Goal: Task Accomplishment & Management: Complete application form

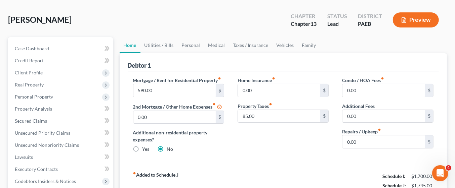
scroll to position [28, 0]
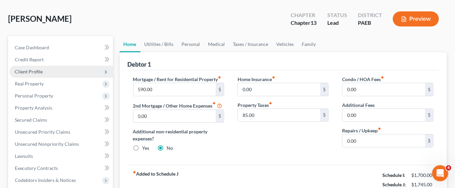
click at [41, 71] on span "Client Profile" at bounding box center [29, 72] width 28 height 6
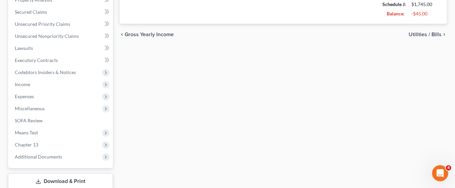
scroll to position [252, 0]
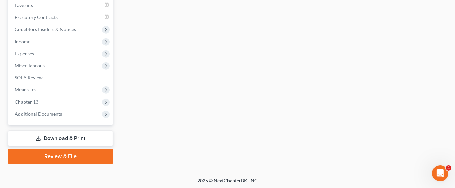
click at [84, 134] on link "Download & Print" at bounding box center [60, 139] width 105 height 16
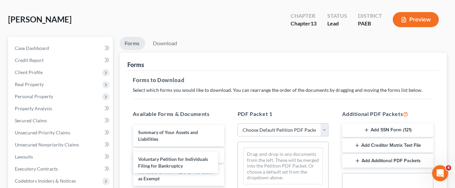
scroll to position [32, 0]
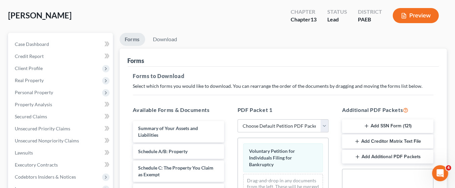
click at [451, 21] on div "maribello, Tambera Upgraded Chapter Chapter 13 Status Lead District PAEB Previe…" at bounding box center [227, 183] width 455 height 375
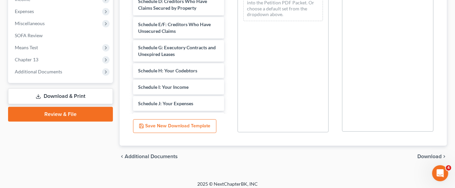
scroll to position [223, 0]
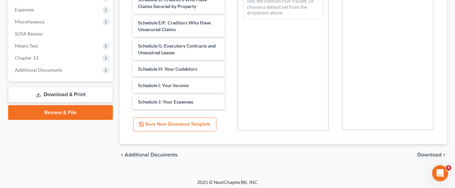
click at [424, 153] on span "Download" at bounding box center [429, 154] width 24 height 5
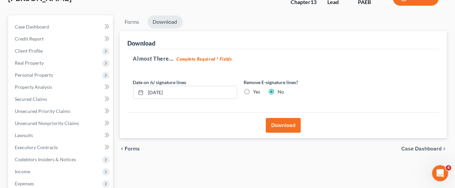
scroll to position [44, 0]
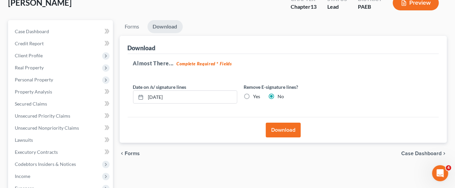
click at [292, 131] on button "Download" at bounding box center [283, 130] width 35 height 15
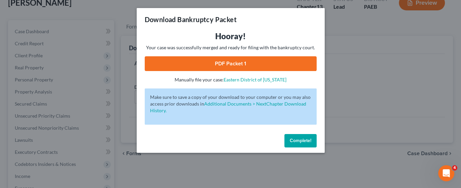
click at [274, 61] on link "PDF Packet 1" at bounding box center [231, 63] width 172 height 15
click at [299, 144] on button "Complete!" at bounding box center [300, 140] width 32 height 13
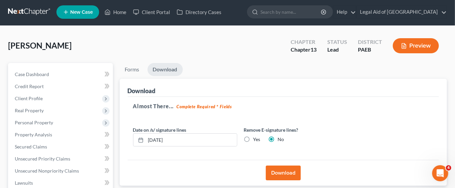
scroll to position [0, 0]
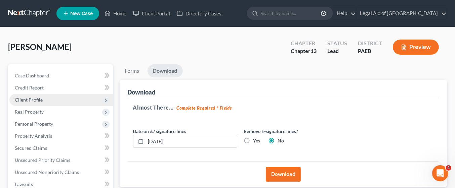
click at [51, 95] on span "Client Profile" at bounding box center [60, 100] width 103 height 12
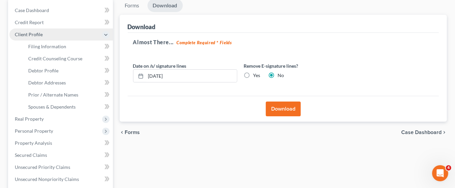
scroll to position [67, 0]
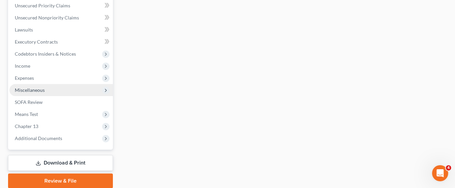
click at [52, 91] on span "Miscellaneous" at bounding box center [60, 90] width 103 height 12
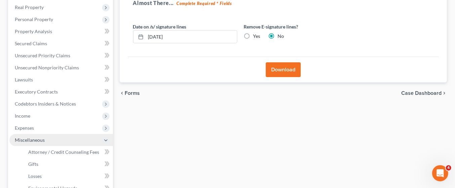
scroll to position [0, 0]
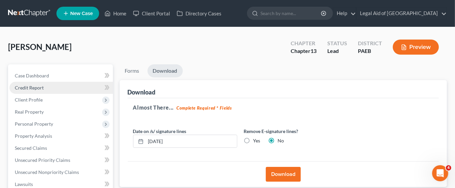
click at [25, 89] on span "Credit Report" at bounding box center [29, 88] width 29 height 6
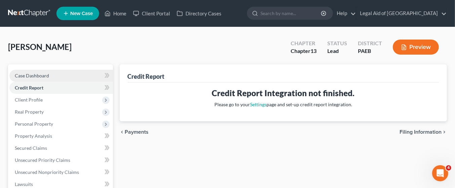
click at [21, 76] on span "Case Dashboard" at bounding box center [32, 76] width 34 height 6
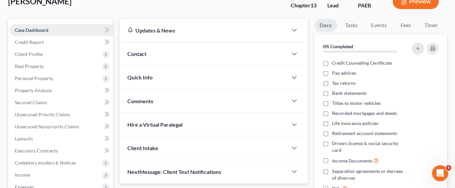
scroll to position [45, 0]
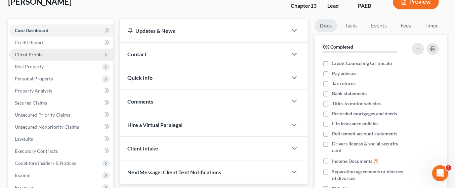
click at [18, 54] on span "Client Profile" at bounding box center [29, 55] width 28 height 6
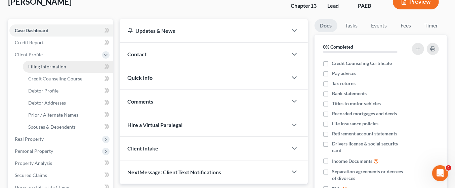
click at [31, 64] on span "Filing Information" at bounding box center [47, 67] width 38 height 6
select select "1"
select select "0"
select select "3"
select select "67"
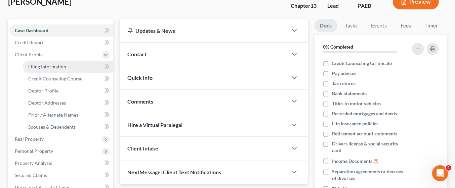
select select "5"
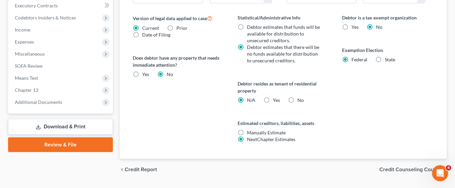
scroll to position [280, 0]
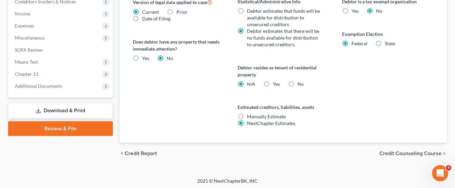
click at [417, 152] on span "Credit Counseling Course" at bounding box center [410, 153] width 62 height 5
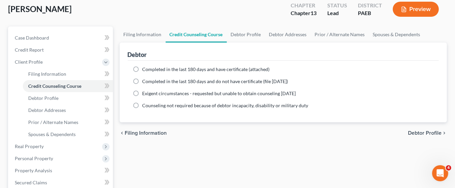
click at [436, 131] on span "Debtor Profile" at bounding box center [425, 133] width 34 height 5
select select "0"
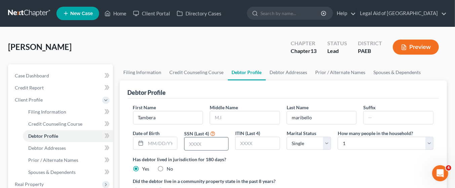
click at [204, 143] on input "text" at bounding box center [206, 144] width 44 height 13
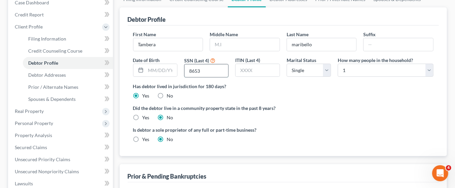
scroll to position [74, 0]
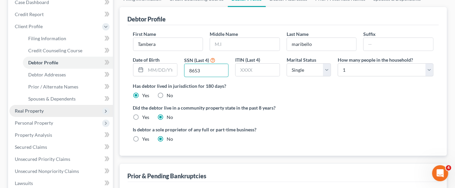
type input "8653"
click at [39, 111] on span "Real Property" at bounding box center [29, 111] width 29 height 6
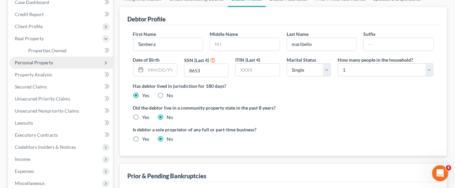
click at [60, 63] on span "Personal Property" at bounding box center [60, 63] width 103 height 12
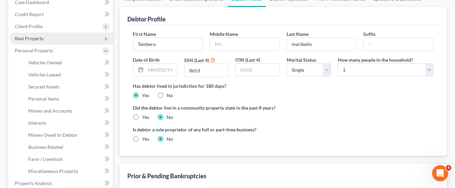
click at [44, 44] on span "Real Property" at bounding box center [60, 39] width 103 height 12
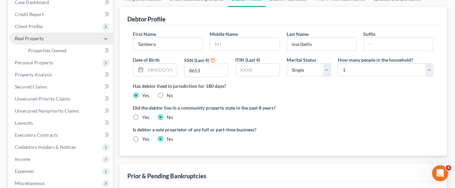
click at [48, 37] on span "Real Property" at bounding box center [60, 39] width 103 height 12
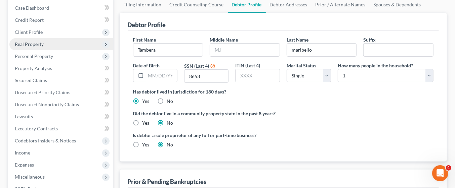
scroll to position [55, 0]
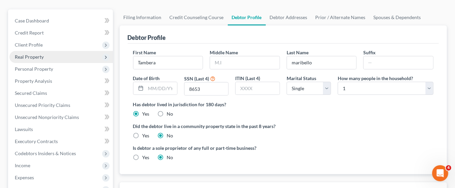
click at [89, 52] on span "Real Property" at bounding box center [60, 57] width 103 height 12
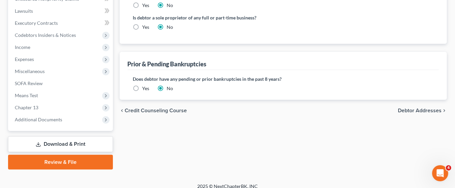
scroll to position [191, 0]
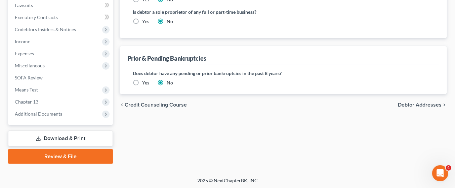
click at [425, 103] on span "Debtor Addresses" at bounding box center [419, 104] width 44 height 5
select select "0"
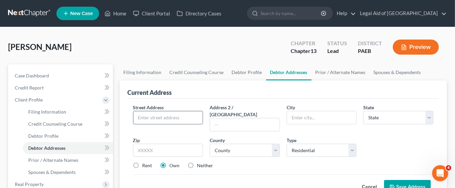
click at [153, 116] on input "text" at bounding box center [167, 117] width 69 height 13
type input "[STREET_ADDRESS][PERSON_NAME]"
click at [308, 116] on input "text" at bounding box center [321, 117] width 69 height 13
type input "Bensalem"
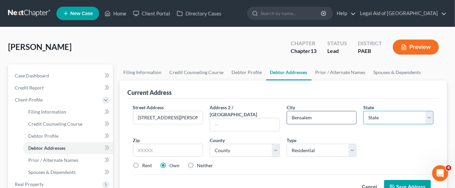
select select "39"
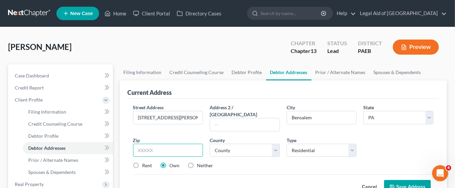
click at [157, 146] on input "text" at bounding box center [168, 150] width 70 height 13
type input "19020"
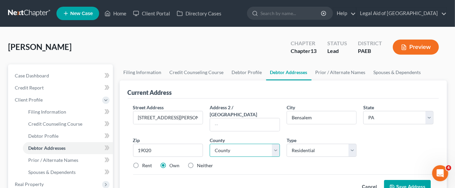
click at [276, 144] on select "County [GEOGRAPHIC_DATA] [GEOGRAPHIC_DATA] [GEOGRAPHIC_DATA] [GEOGRAPHIC_DATA] …" at bounding box center [244, 150] width 70 height 13
select select "8"
click at [209, 144] on select "County [GEOGRAPHIC_DATA] [GEOGRAPHIC_DATA] [GEOGRAPHIC_DATA] [GEOGRAPHIC_DATA] …" at bounding box center [244, 150] width 70 height 13
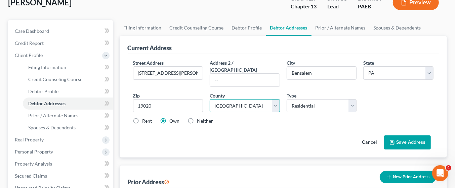
scroll to position [44, 0]
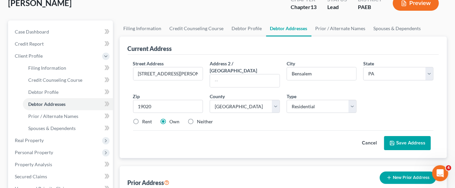
click at [142, 118] on label "Rent" at bounding box center [147, 121] width 10 height 7
click at [145, 118] on input "Rent" at bounding box center [147, 120] width 4 height 4
radio input "true"
click at [413, 137] on button "Save Address" at bounding box center [407, 143] width 47 height 14
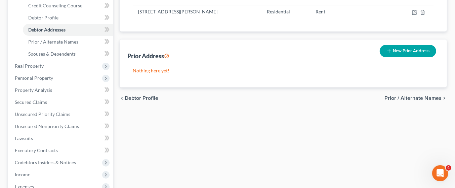
scroll to position [252, 0]
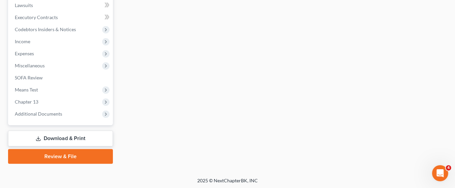
click at [93, 132] on link "Download & Print" at bounding box center [60, 139] width 105 height 16
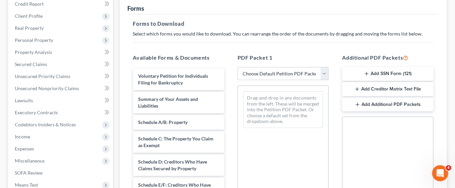
scroll to position [95, 0]
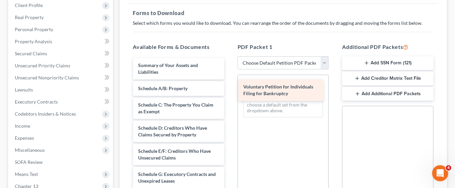
drag, startPoint x: 173, startPoint y: 69, endPoint x: 278, endPoint y: 92, distance: 107.4
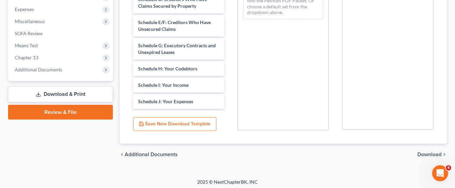
scroll to position [225, 0]
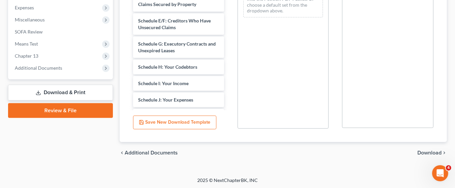
click at [426, 151] on span "Download" at bounding box center [429, 152] width 24 height 5
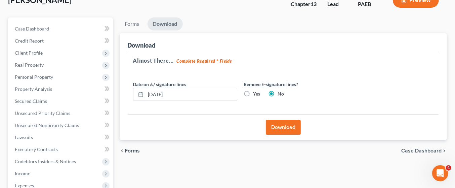
scroll to position [47, 0]
click at [284, 126] on button "Download" at bounding box center [283, 128] width 35 height 15
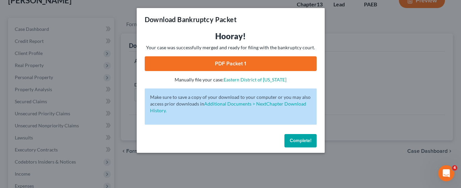
click at [299, 141] on span "Complete!" at bounding box center [300, 141] width 21 height 6
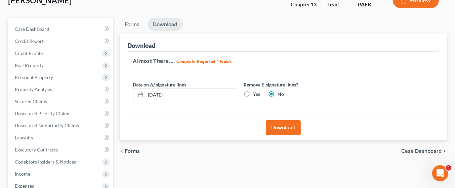
click at [279, 128] on button "Download" at bounding box center [283, 128] width 35 height 15
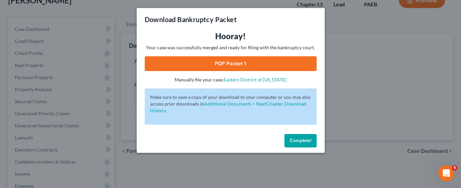
click at [217, 68] on link "PDF Packet 1" at bounding box center [231, 63] width 172 height 15
click at [308, 142] on span "Complete!" at bounding box center [300, 141] width 21 height 6
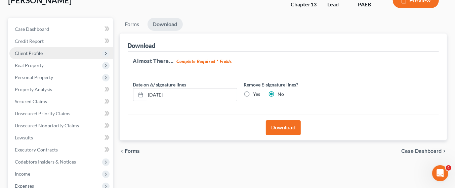
click at [45, 53] on span "Client Profile" at bounding box center [60, 53] width 103 height 12
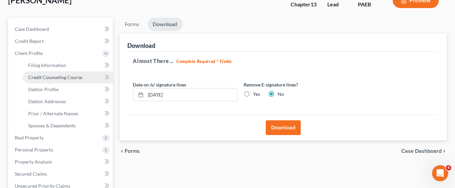
click at [82, 76] on link "Credit Counseling Course" at bounding box center [68, 77] width 90 height 12
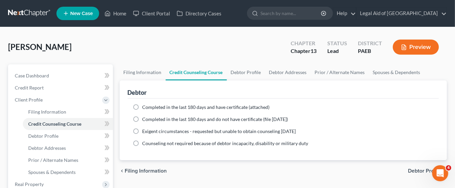
click at [142, 106] on label "Completed in the last 180 days and have certificate (attached)" at bounding box center [205, 107] width 127 height 7
click at [145, 106] on input "Completed in the last 180 days and have certificate (attached)" at bounding box center [147, 106] width 4 height 4
radio input "true"
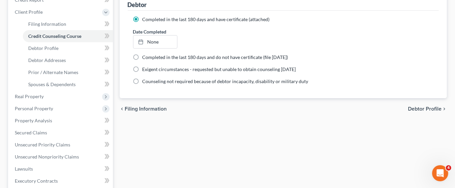
click at [434, 108] on span "Debtor Profile" at bounding box center [425, 108] width 34 height 5
select select "0"
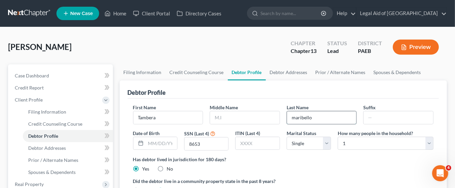
click at [298, 118] on input "maribello" at bounding box center [321, 117] width 69 height 13
type input "Maribello"
click at [382, 146] on select "Select 1 2 3 4 5 6 7 8 9 10 11 12 13 14 15 16 17 18 19 20" at bounding box center [385, 143] width 96 height 13
select select "2"
click at [337, 137] on select "Select 1 2 3 4 5 6 7 8 9 10 11 12 13 14 15 16 17 18 19 20" at bounding box center [385, 143] width 96 height 13
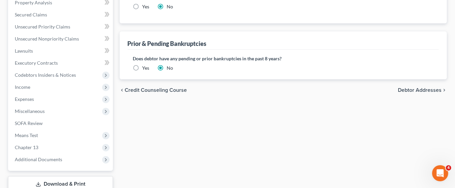
scroll to position [212, 0]
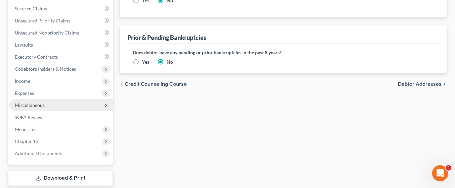
click at [48, 104] on span "Miscellaneous" at bounding box center [60, 105] width 103 height 12
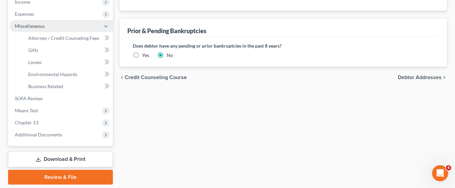
scroll to position [220, 0]
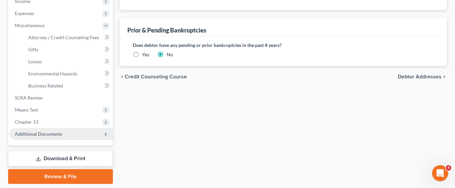
click at [99, 135] on span "Additional Documents" at bounding box center [60, 134] width 103 height 12
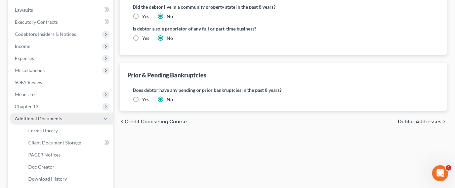
scroll to position [240, 0]
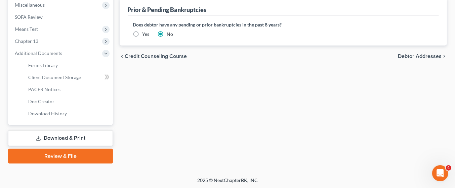
click at [87, 137] on link "Download & Print" at bounding box center [60, 139] width 105 height 16
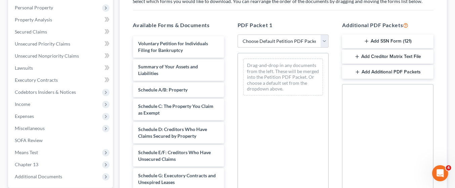
scroll to position [89, 0]
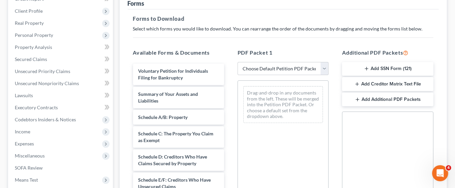
click at [381, 65] on button "Add SSN Form (121)" at bounding box center [387, 69] width 91 height 14
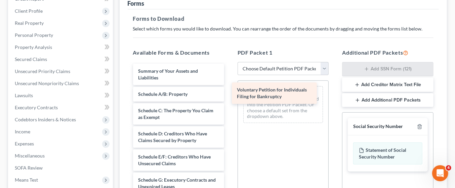
drag, startPoint x: 167, startPoint y: 74, endPoint x: 266, endPoint y: 94, distance: 100.9
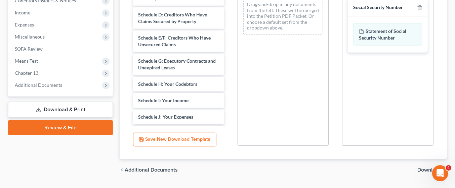
scroll to position [225, 0]
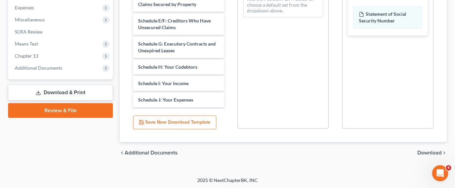
click at [428, 152] on span "Download" at bounding box center [429, 152] width 24 height 5
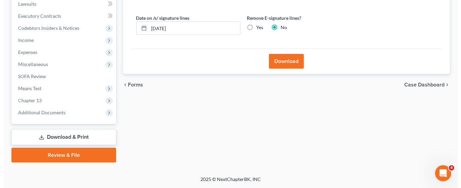
scroll to position [180, 0]
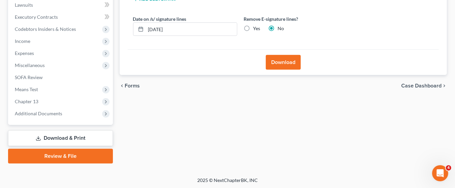
click at [289, 64] on button "Download" at bounding box center [283, 62] width 35 height 15
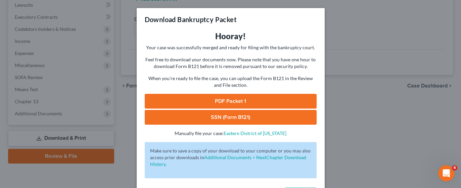
click at [237, 99] on link "PDF Packet 1" at bounding box center [231, 101] width 172 height 15
click at [225, 117] on link "SSN (Form B121)" at bounding box center [231, 117] width 172 height 15
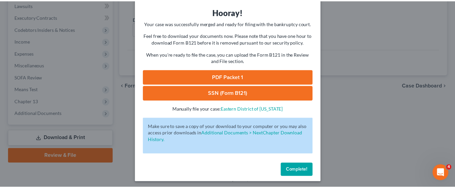
scroll to position [26, 0]
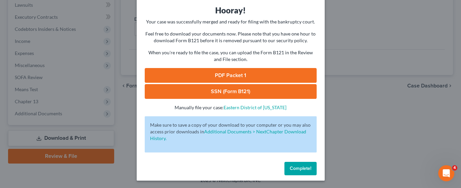
click at [307, 170] on span "Complete!" at bounding box center [300, 169] width 21 height 6
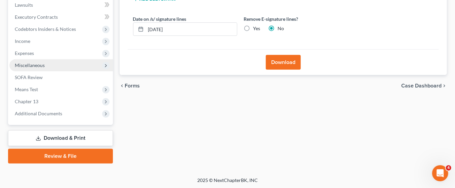
click at [101, 64] on span "Miscellaneous" at bounding box center [60, 65] width 103 height 12
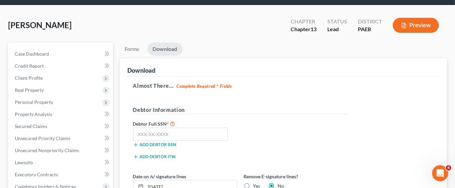
scroll to position [21, 0]
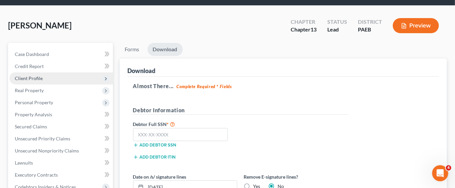
click at [41, 76] on span "Client Profile" at bounding box center [29, 79] width 28 height 6
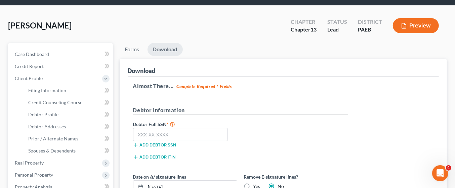
click at [106, 114] on icon at bounding box center [106, 114] width 5 height 8
paste input "151-64-8653"
type input "151-64-8653"
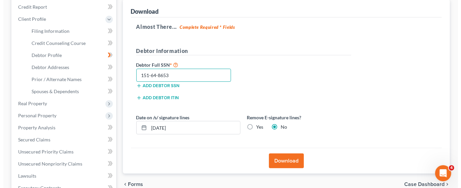
scroll to position [83, 0]
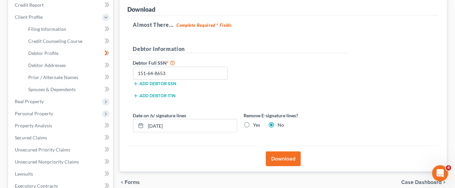
click at [288, 158] on button "Download" at bounding box center [283, 159] width 35 height 15
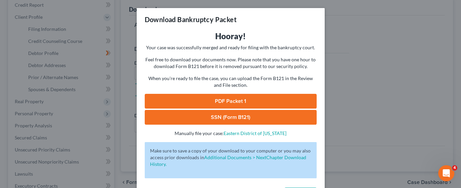
click at [240, 116] on link "SSN (Form B121)" at bounding box center [231, 117] width 172 height 15
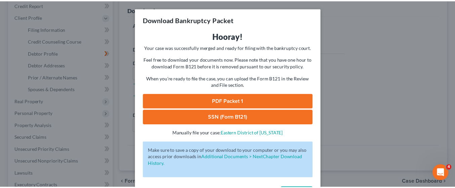
scroll to position [26, 0]
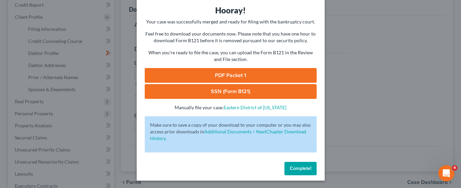
click at [307, 171] on span "Complete!" at bounding box center [300, 169] width 21 height 6
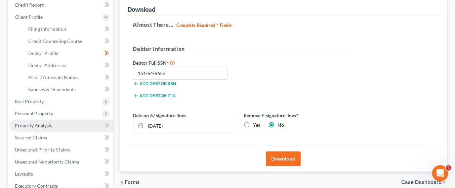
click at [51, 127] on span "Property Analysis" at bounding box center [33, 126] width 37 height 6
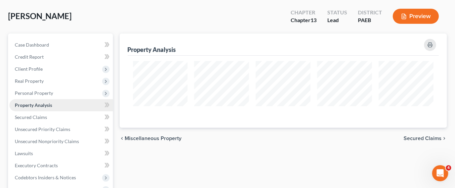
scroll to position [50, 0]
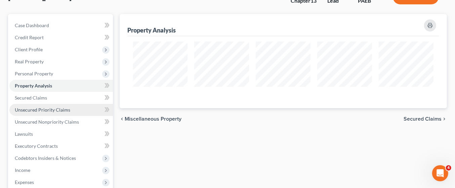
click at [63, 110] on span "Unsecured Priority Claims" at bounding box center [42, 110] width 55 height 6
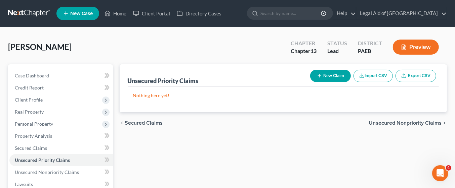
click at [331, 77] on button "New Claim" at bounding box center [330, 76] width 41 height 12
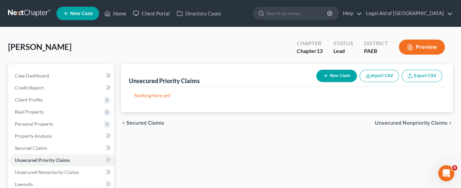
select select "0"
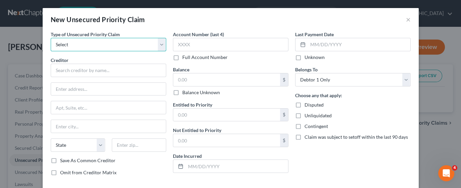
click at [101, 45] on select "Select Taxes & Other Government Units Domestic Support Obligations Extensions o…" at bounding box center [108, 44] width 115 height 13
click at [139, 175] on div "Type of Unsecured Priority Claim * Select Taxes & Other Government Units Domest…" at bounding box center [108, 106] width 122 height 151
click at [157, 43] on select "Select Taxes & Other Government Units Domestic Support Obligations Extensions o…" at bounding box center [108, 44] width 115 height 13
select select "0"
click at [51, 38] on select "Select Taxes & Other Government Units Domestic Support Obligations Extensions o…" at bounding box center [108, 44] width 115 height 13
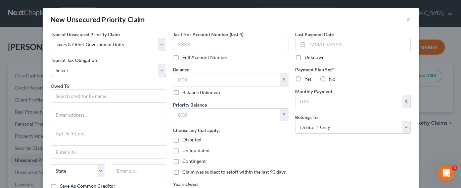
click at [133, 71] on select "Select Federal City State Franchise Tax Board Other" at bounding box center [108, 70] width 115 height 13
click at [51, 64] on select "Select Federal City State Franchise Tax Board Other" at bounding box center [108, 70] width 115 height 13
click at [160, 69] on select "Select Federal City State Franchise Tax Board Other" at bounding box center [108, 70] width 115 height 13
click at [51, 64] on select "Select Federal City State Franchise Tax Board Other" at bounding box center [108, 70] width 115 height 13
click at [160, 69] on select "Select Federal City State Franchise Tax Board Other" at bounding box center [108, 70] width 115 height 13
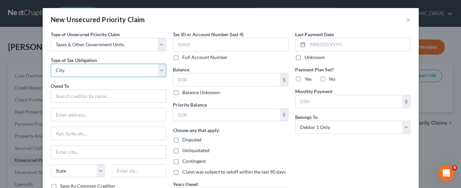
select select "4"
click at [51, 64] on select "Select Federal City State Franchise Tax Board Other" at bounding box center [108, 70] width 115 height 13
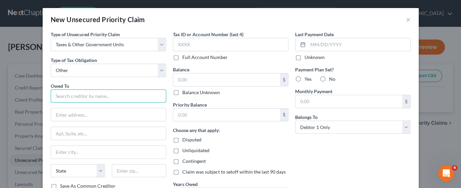
click at [87, 95] on input "text" at bounding box center [108, 96] width 115 height 13
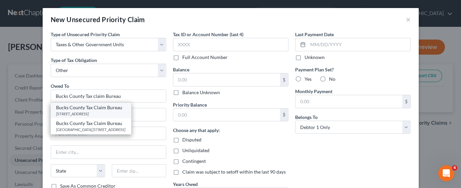
click at [91, 111] on div "[STREET_ADDRESS]" at bounding box center [91, 114] width 70 height 6
type input "Bucks County Tax Claim Bureau"
type input "[STREET_ADDRESS]"
type input "[GEOGRAPHIC_DATA]"
select select "39"
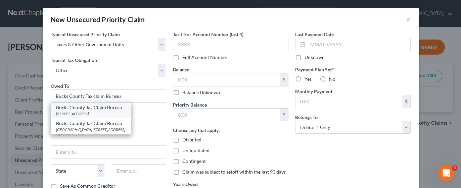
type input "18901"
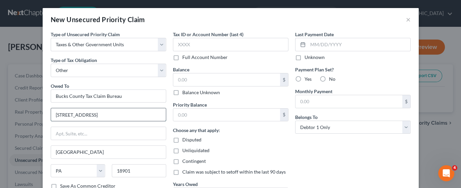
click at [105, 112] on input "[STREET_ADDRESS]" at bounding box center [108, 114] width 115 height 13
click at [110, 113] on input "[STREET_ADDRESS]" at bounding box center [108, 114] width 115 height 13
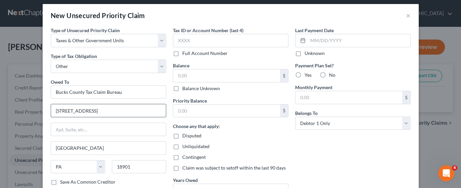
scroll to position [4, 0]
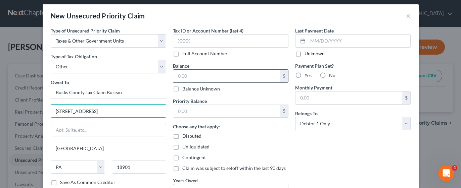
click at [210, 77] on input "text" at bounding box center [226, 76] width 107 height 13
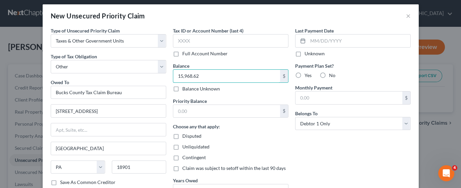
type input "15,968.62"
click at [266, 148] on div "Unliquidated" at bounding box center [230, 147] width 115 height 7
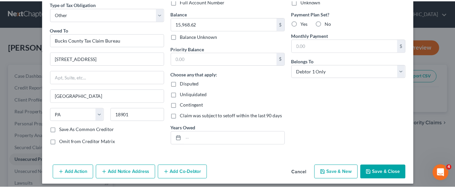
scroll to position [59, 0]
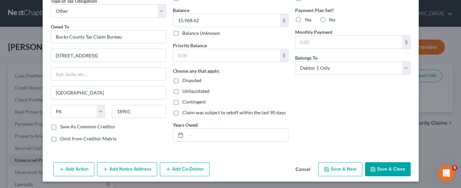
click at [381, 165] on button "Save & Close" at bounding box center [388, 169] width 46 height 14
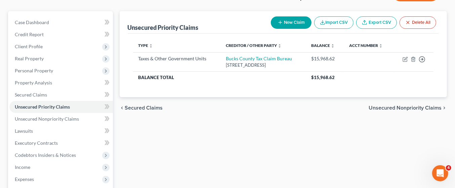
scroll to position [53, 0]
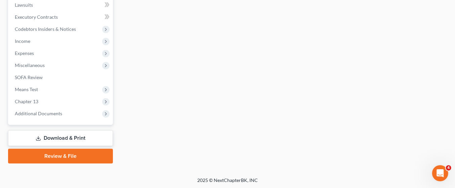
click at [79, 137] on link "Download & Print" at bounding box center [60, 139] width 105 height 16
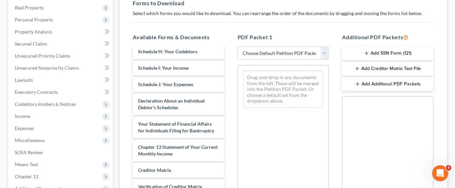
scroll to position [164, 0]
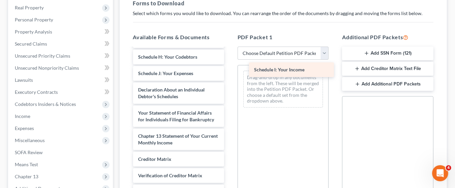
drag, startPoint x: 156, startPoint y: 64, endPoint x: 274, endPoint y: 72, distance: 118.1
click at [229, 72] on div "Schedule I: Your Income Voluntary Petition for Individuals Filing for Bankruptc…" at bounding box center [179, 61] width 102 height 335
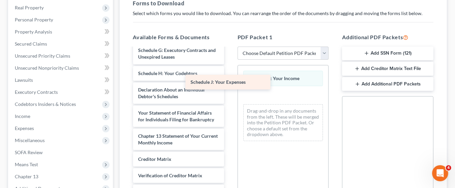
scroll to position [151, 0]
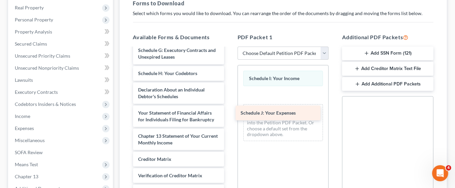
drag, startPoint x: 193, startPoint y: 65, endPoint x: 295, endPoint y: 116, distance: 114.4
click at [229, 116] on div "Schedule J: Your Expenses Voluntary Petition for Individuals Filing for Bankrup…" at bounding box center [179, 70] width 102 height 319
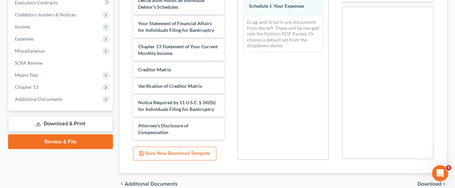
scroll to position [225, 0]
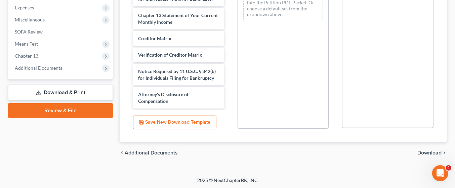
click at [425, 152] on span "Download" at bounding box center [429, 152] width 24 height 5
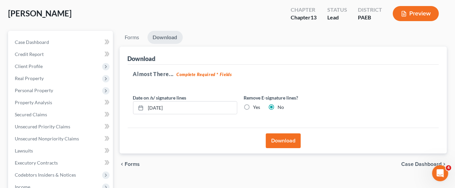
scroll to position [29, 0]
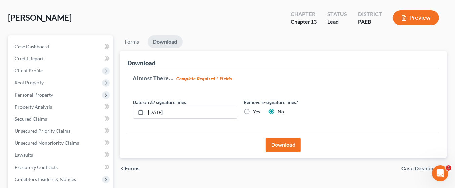
click at [292, 143] on button "Download" at bounding box center [283, 145] width 35 height 15
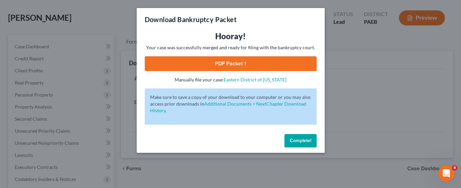
click at [214, 63] on link "PDF Packet 1" at bounding box center [231, 63] width 172 height 15
click at [306, 142] on span "Complete!" at bounding box center [300, 141] width 21 height 6
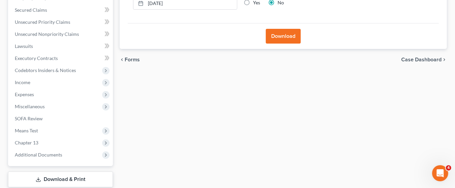
scroll to position [180, 0]
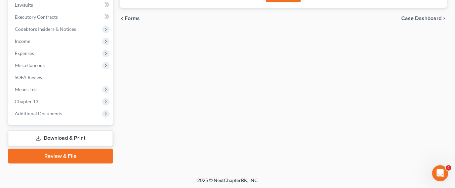
click at [84, 137] on link "Download & Print" at bounding box center [60, 139] width 105 height 16
click at [99, 139] on link "Download & Print" at bounding box center [60, 139] width 105 height 16
click at [91, 139] on link "Download & Print" at bounding box center [60, 139] width 105 height 16
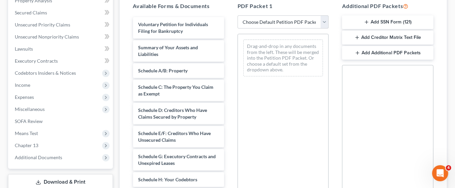
scroll to position [136, 0]
click at [412, 37] on button "Add Creditor Matrix Text File" at bounding box center [387, 37] width 91 height 14
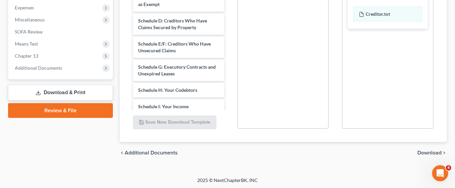
click at [433, 152] on span "Download" at bounding box center [429, 152] width 24 height 5
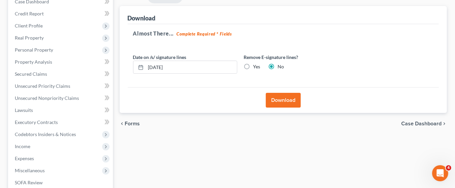
scroll to position [68, 0]
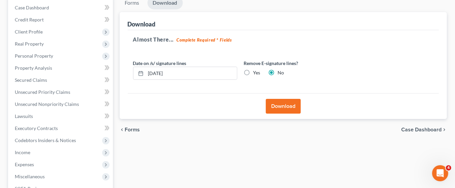
click at [293, 103] on button "Download" at bounding box center [283, 106] width 35 height 15
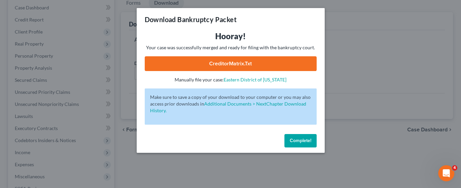
click at [269, 64] on link "CreditorMatrix.txt" at bounding box center [231, 63] width 172 height 15
click at [303, 138] on span "Complete!" at bounding box center [300, 141] width 21 height 6
